Goal: Find specific page/section: Find specific page/section

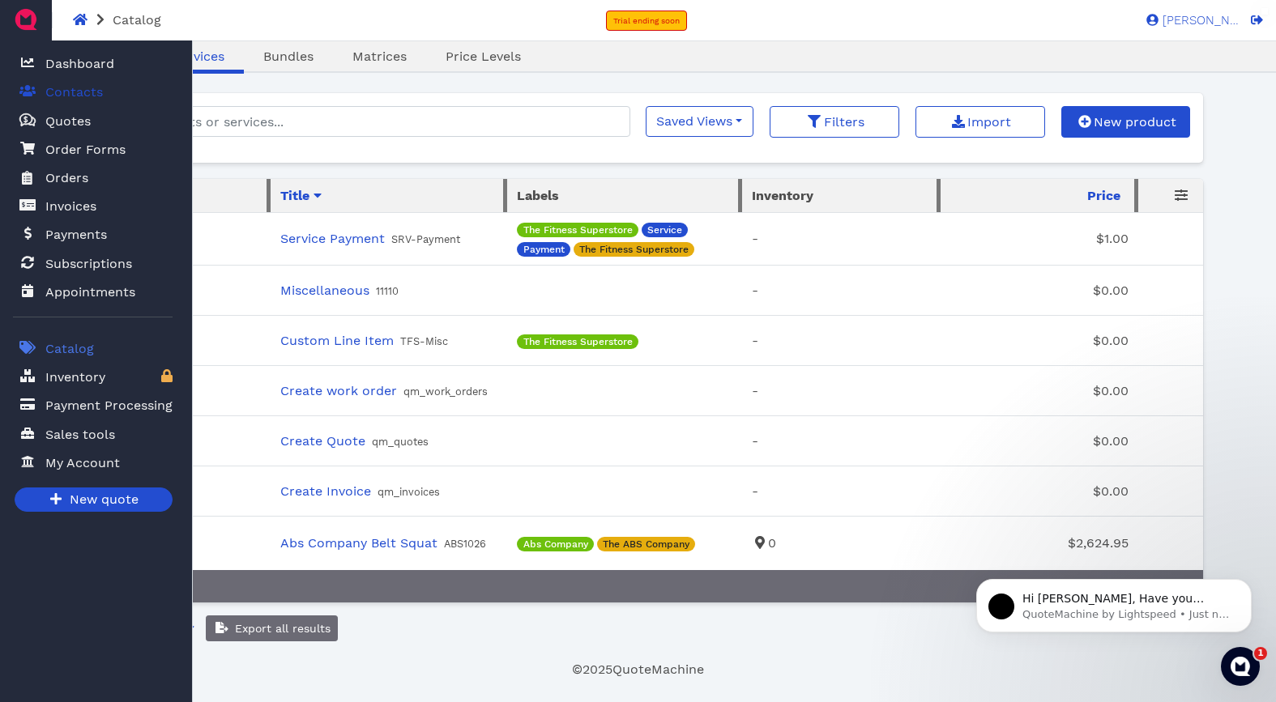
click at [75, 92] on span "Contacts" at bounding box center [74, 92] width 58 height 19
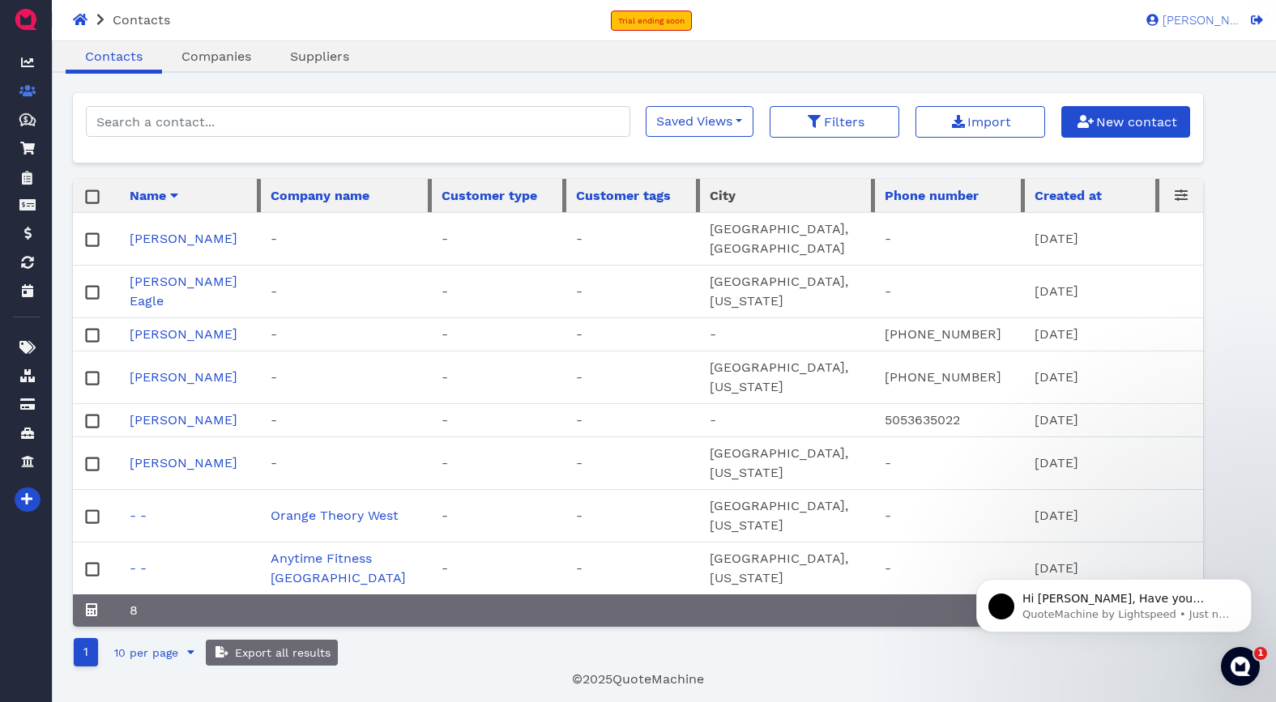
scroll to position [26, 0]
click at [222, 57] on span "Companies" at bounding box center [216, 56] width 70 height 15
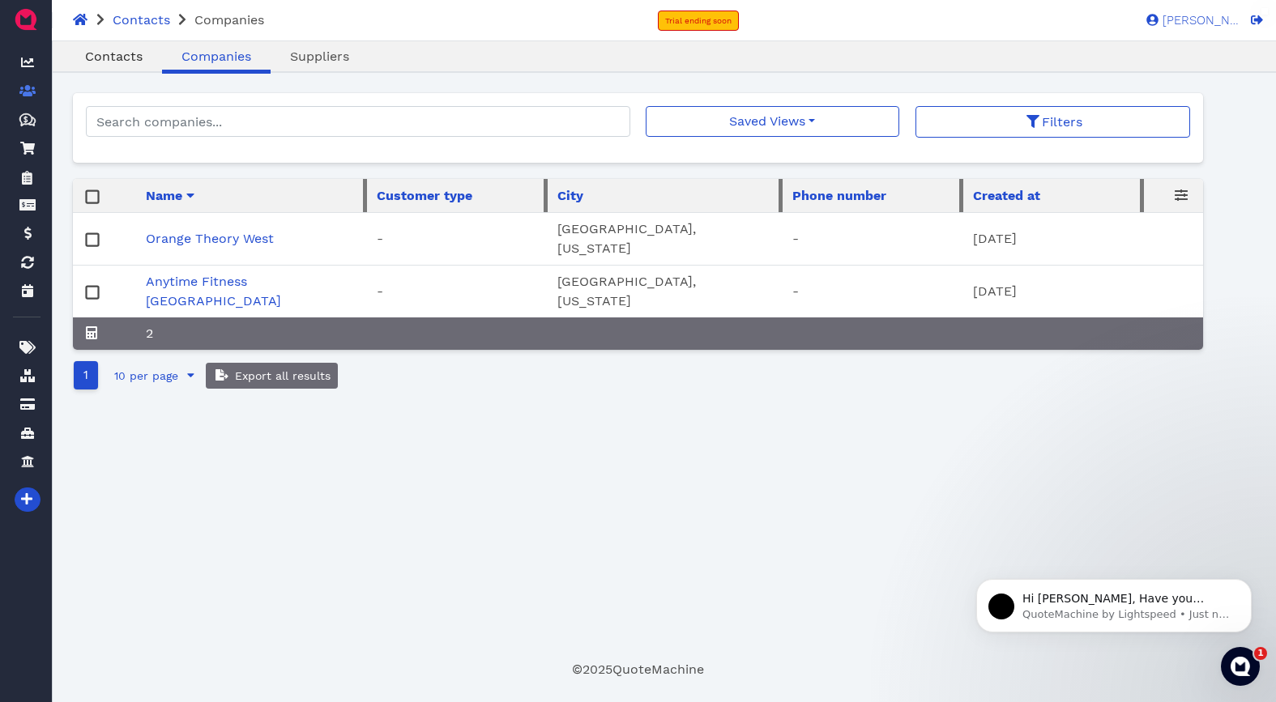
click at [118, 49] on span "Contacts" at bounding box center [114, 56] width 58 height 15
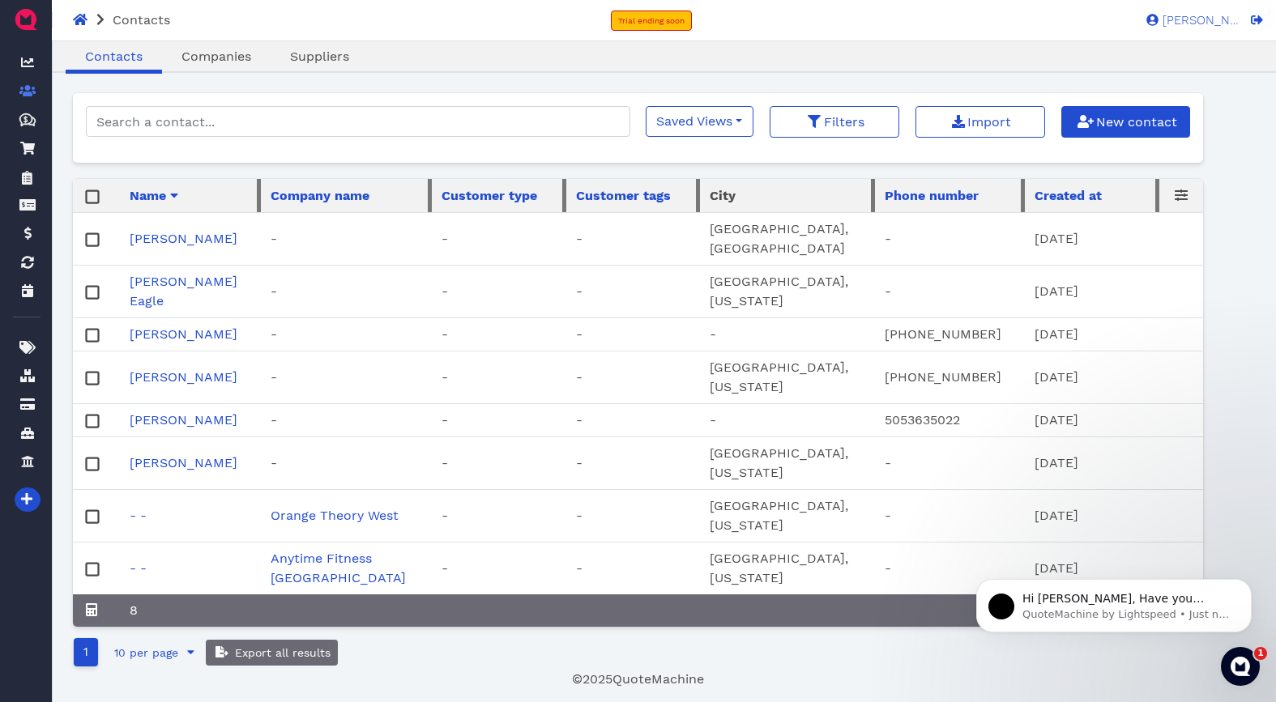
scroll to position [26, 0]
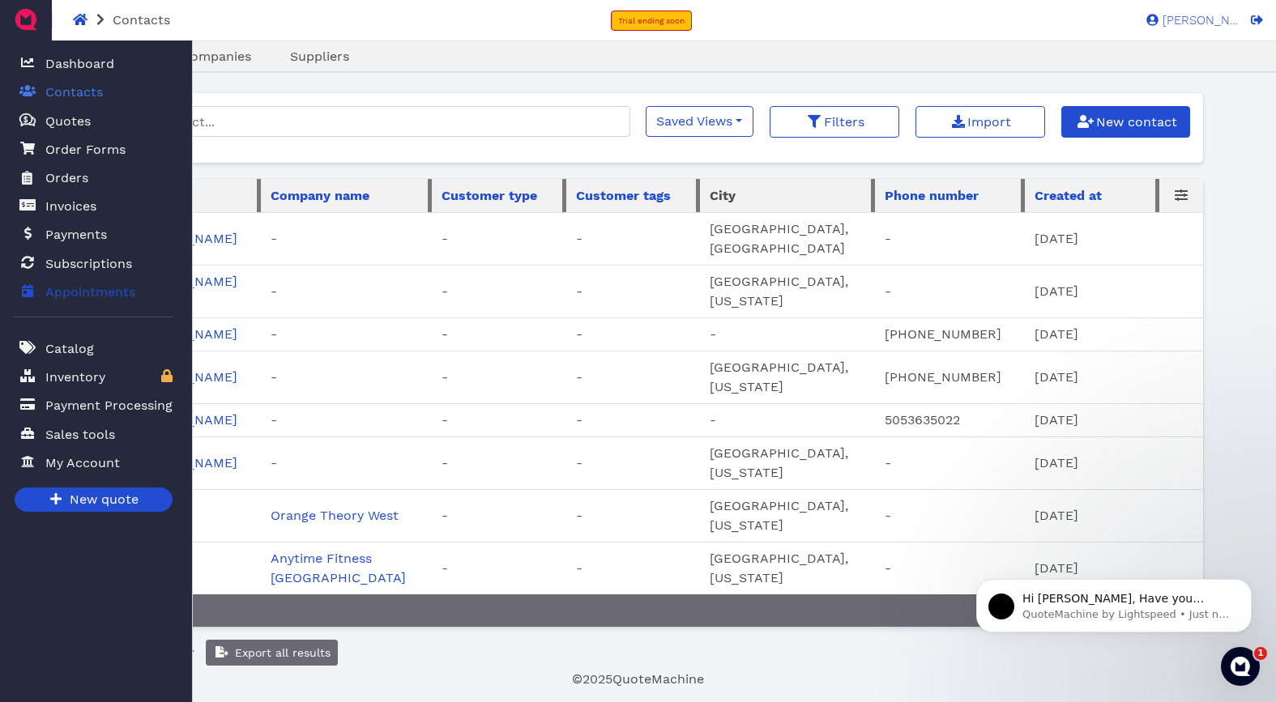
click at [69, 294] on span "Appointments" at bounding box center [90, 292] width 90 height 19
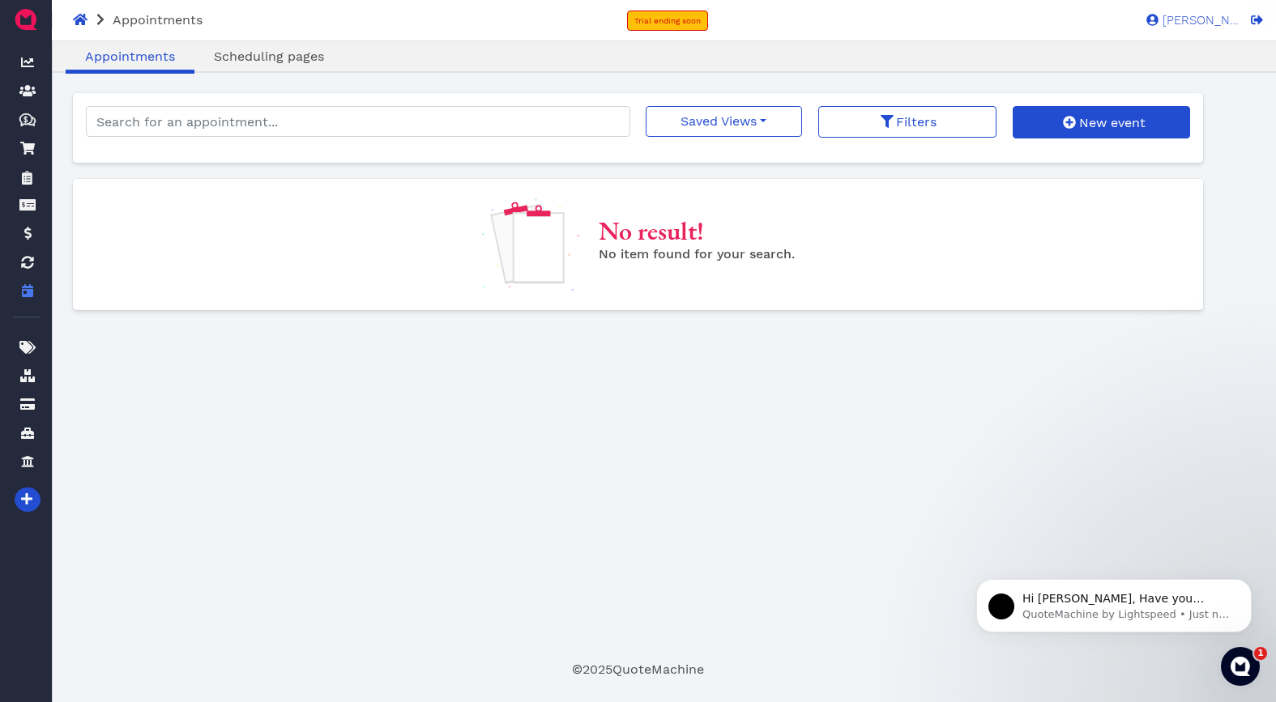
click at [393, 450] on div "Oops! × Appointments Scheduling pages Saved Views No saved filters Filters New …" at bounding box center [638, 376] width 1131 height 567
click at [1214, 19] on span "[PERSON_NAME]" at bounding box center [1198, 21] width 81 height 12
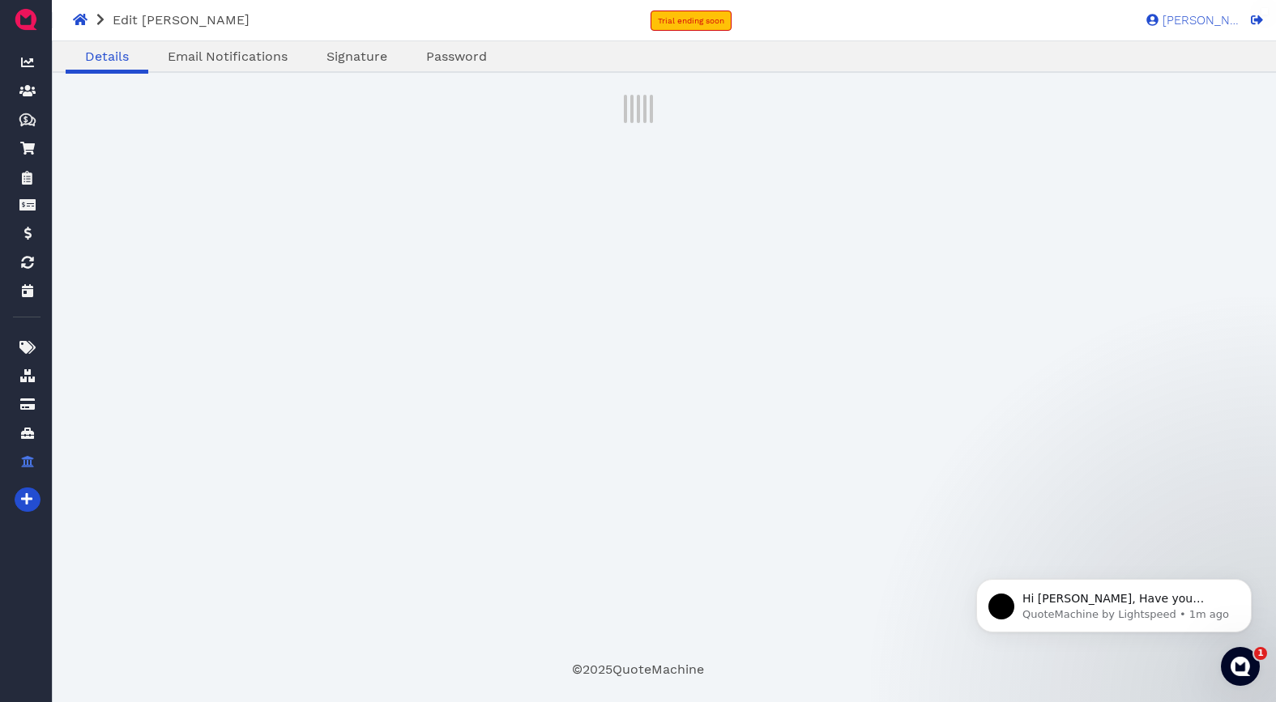
select select "admin"
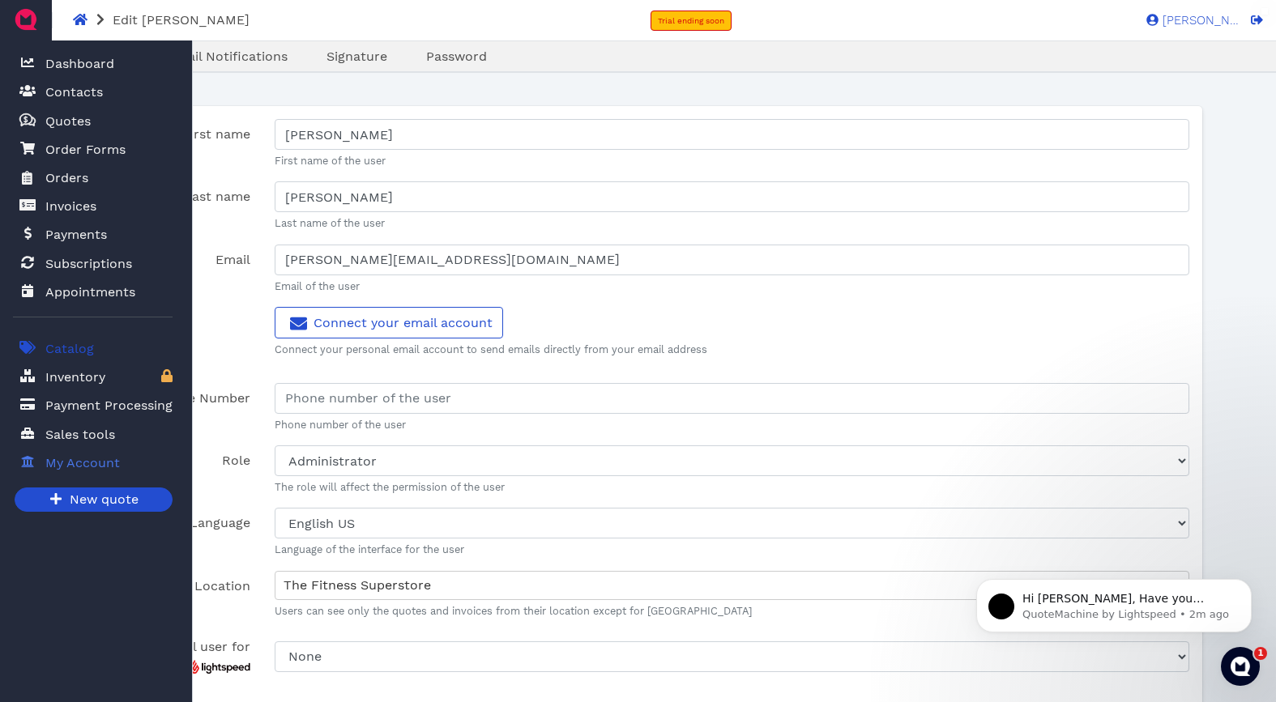
click at [67, 351] on span "Catalog" at bounding box center [69, 348] width 49 height 19
